Goal: Find contact information: Find contact information

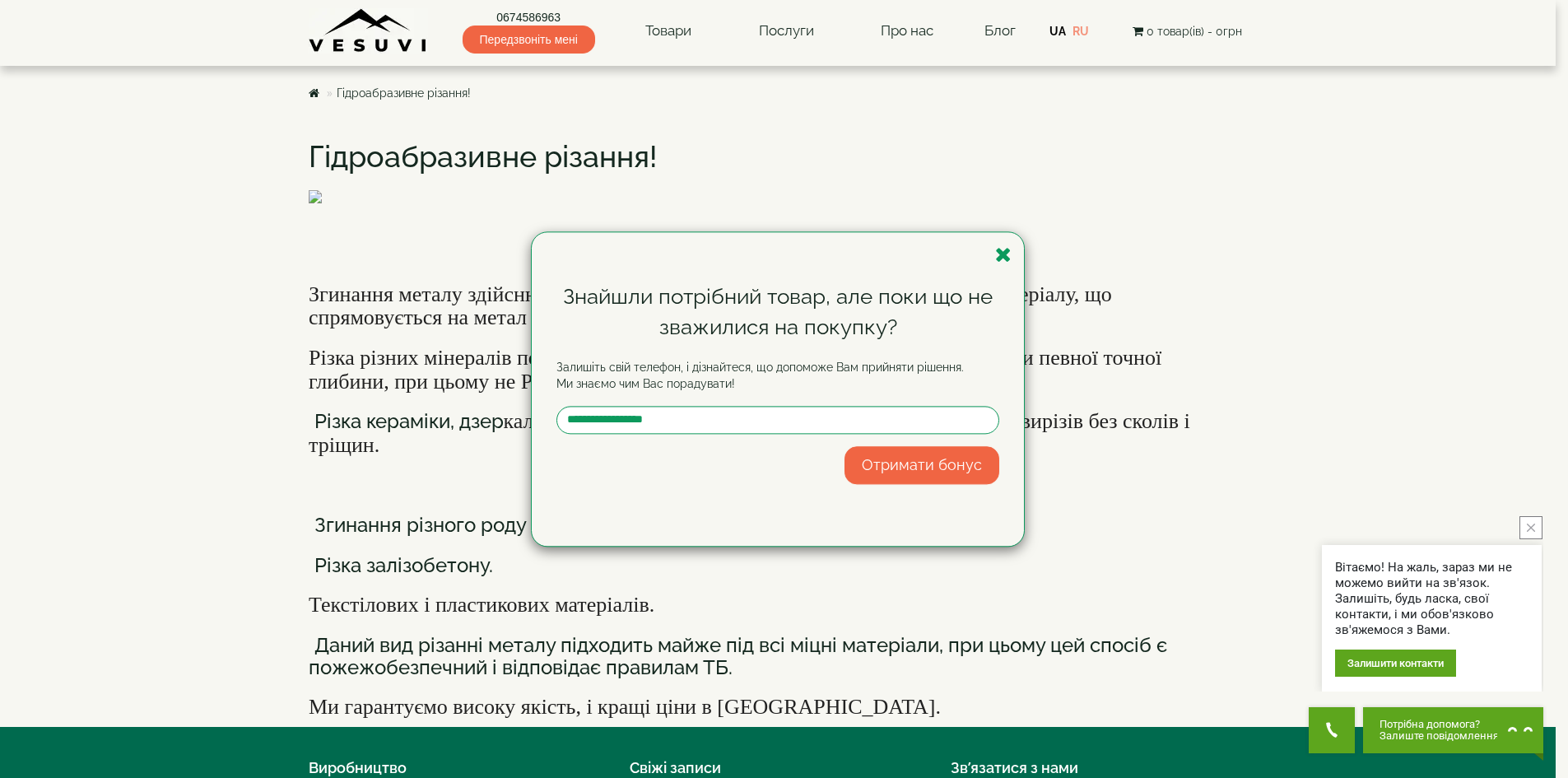
click at [782, 30] on div "Знайшли потрібний товар, але поки що не зважилися на покупку? Залишіть свій тел…" at bounding box center [784, 389] width 1568 height 778
click at [782, 31] on div "Знайшли потрібний товар, але поки що не зважилися на покупку? Залишіть свій тел…" at bounding box center [784, 389] width 1568 height 778
click at [995, 262] on icon "button" at bounding box center [1003, 254] width 17 height 20
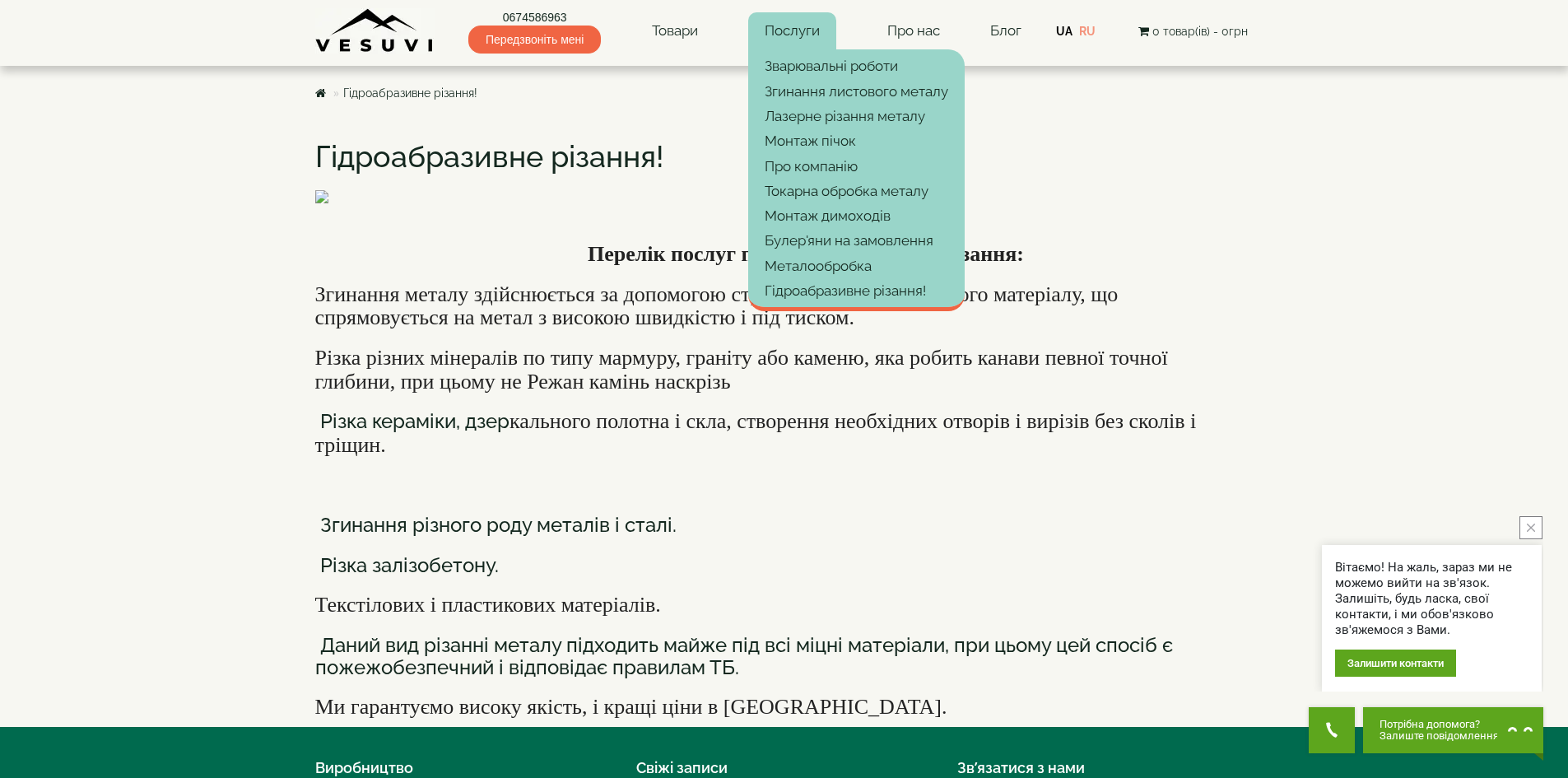
click at [798, 33] on link "Послуги" at bounding box center [792, 31] width 88 height 38
click at [846, 282] on link "Гідроабразивне різання!" at bounding box center [857, 290] width 216 height 25
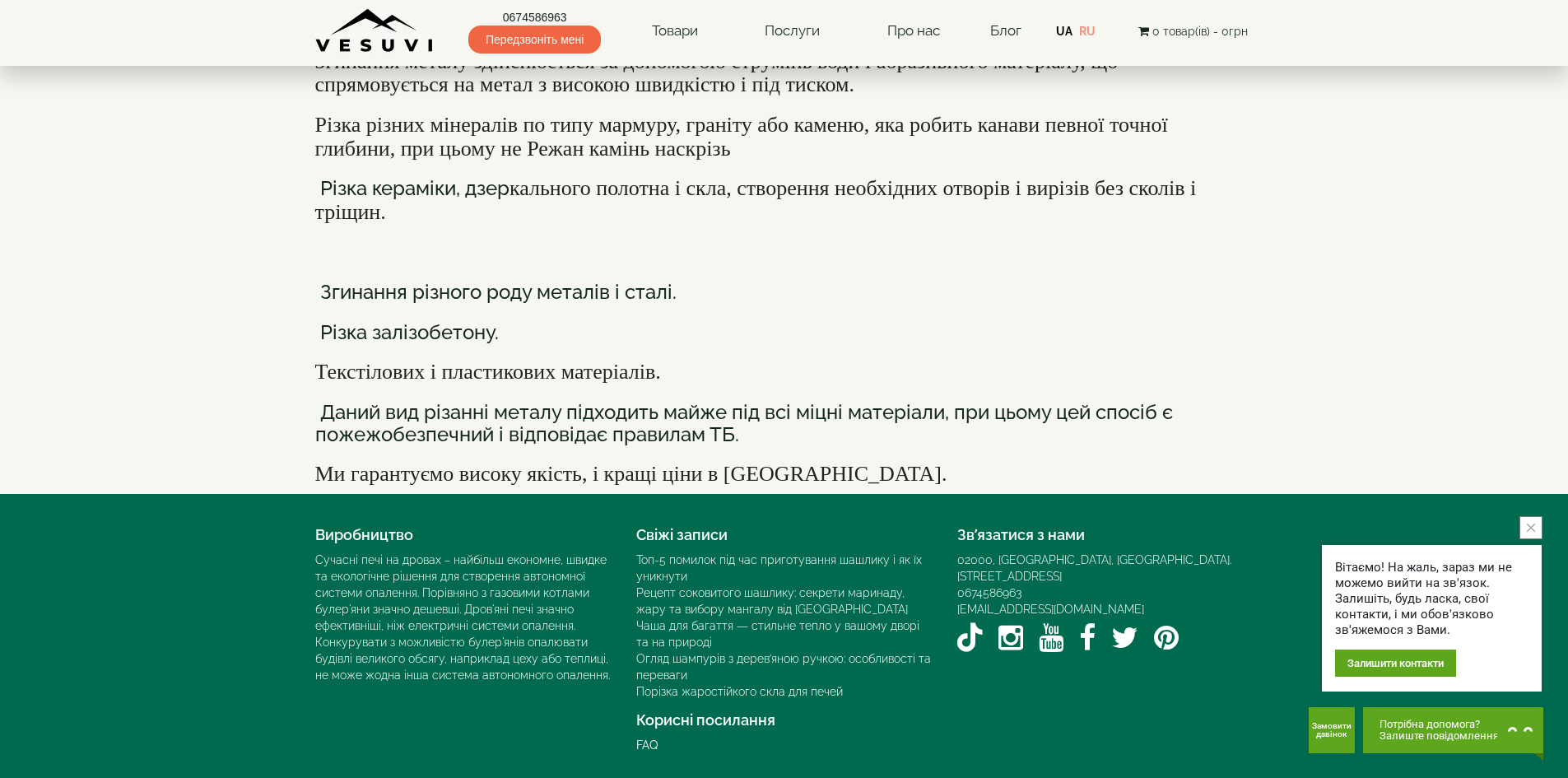
scroll to position [632, 0]
drag, startPoint x: 1109, startPoint y: 590, endPoint x: 955, endPoint y: 589, distance: 154.0
click at [955, 589] on div "Зв’язатися з нами 02000, [GEOGRAPHIC_DATA], [GEOGRAPHIC_DATA]. [STREET_ADDRESS]…" at bounding box center [1105, 588] width 321 height 140
copy link "[EMAIL_ADDRESS][DOMAIN_NAME]"
click at [1530, 524] on icon "close button" at bounding box center [1531, 527] width 8 height 8
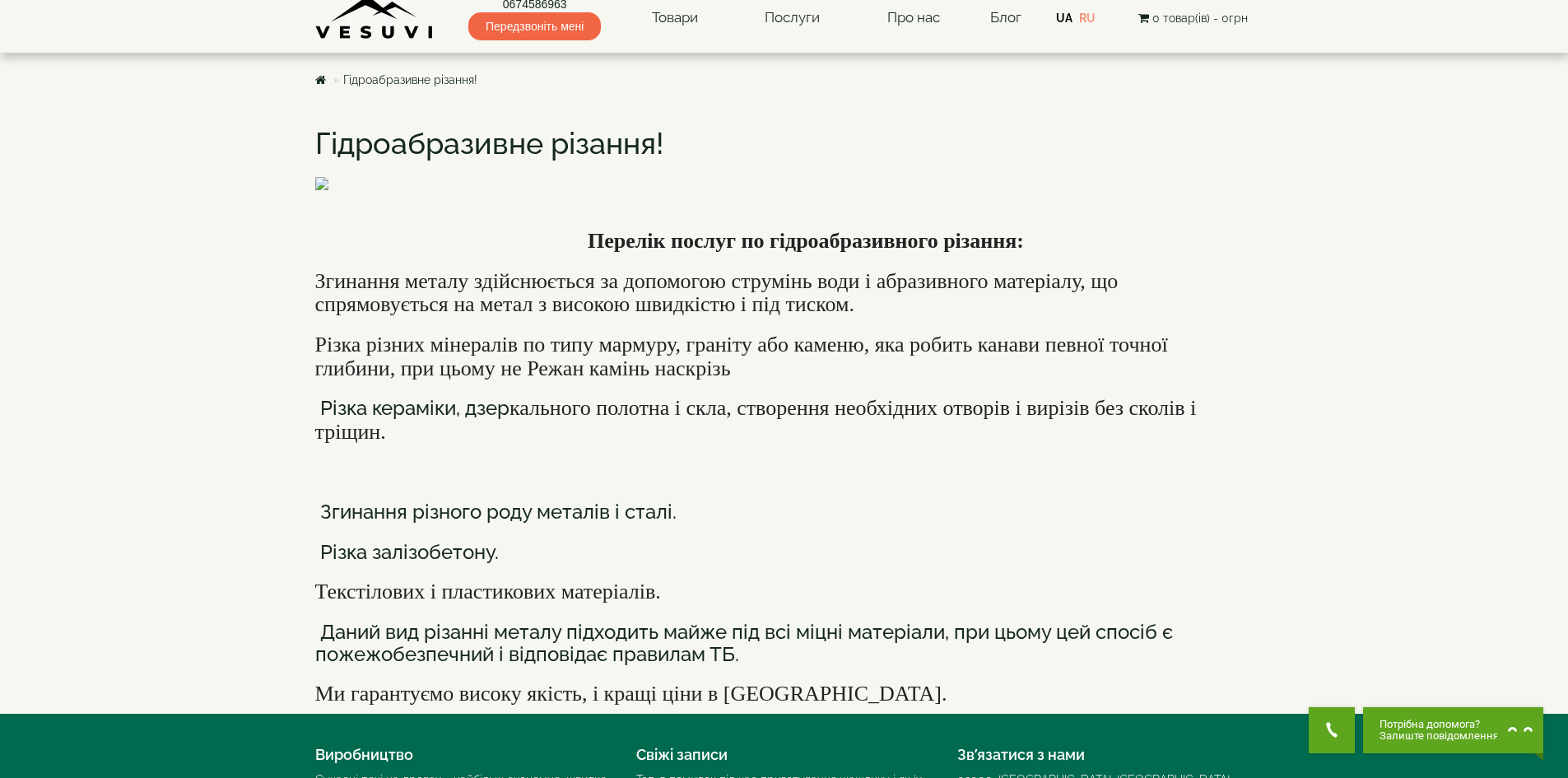
scroll to position [0, 0]
